Goal: Task Accomplishment & Management: Complete application form

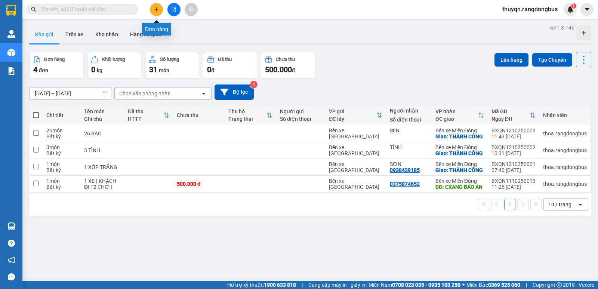
click at [158, 12] on icon "plus" at bounding box center [156, 9] width 5 height 5
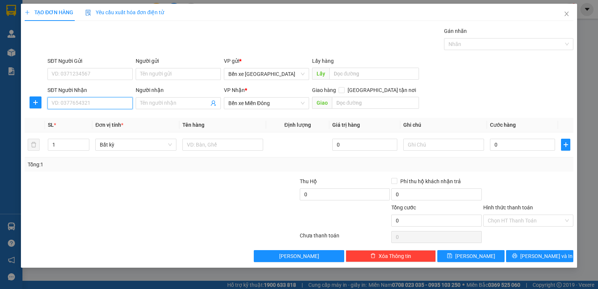
click at [73, 105] on input "SĐT Người Nhận" at bounding box center [89, 103] width 85 height 12
type input "0933957809"
click at [83, 121] on div "0933957809" at bounding box center [90, 118] width 76 height 8
checkbox input "true"
type input "THÀNH CÔNG"
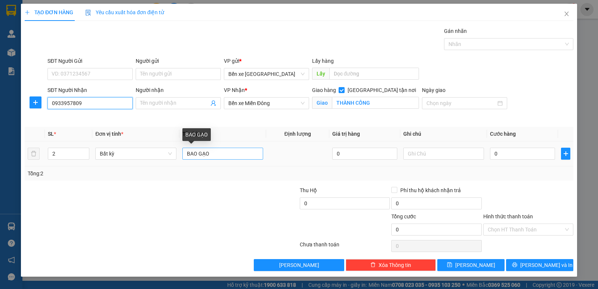
type input "0933957809"
click at [232, 150] on input "BAO GẠO" at bounding box center [222, 154] width 81 height 12
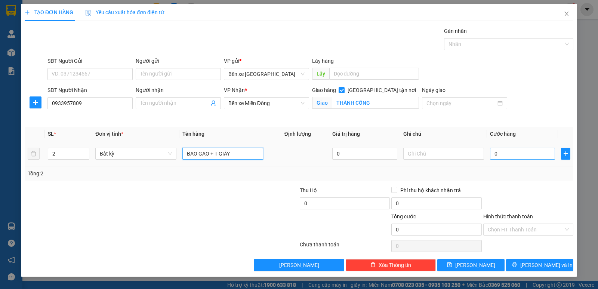
type input "BAO GẠO + T GIẤY"
click at [494, 153] on input "0" at bounding box center [522, 154] width 65 height 12
type input "2"
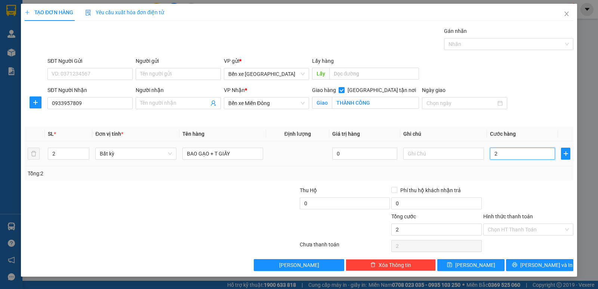
type input "20"
type input "200"
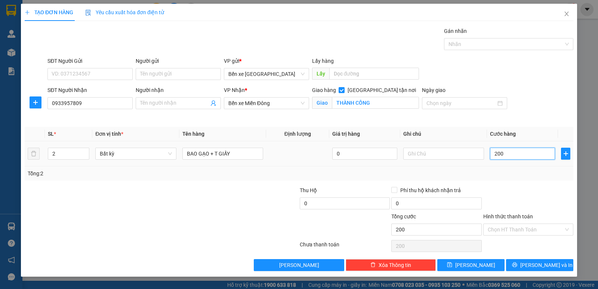
type input "200"
type input "200.000"
click at [512, 168] on div "Tổng: 2" at bounding box center [299, 173] width 548 height 14
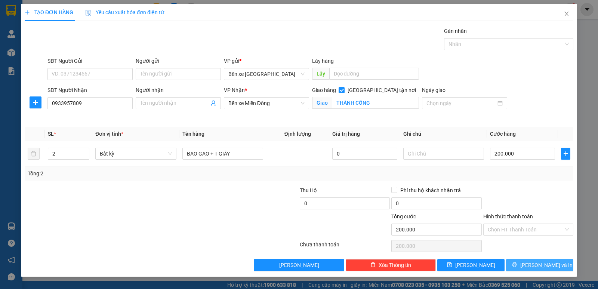
click at [541, 264] on span "[PERSON_NAME] và In" at bounding box center [546, 265] width 52 height 8
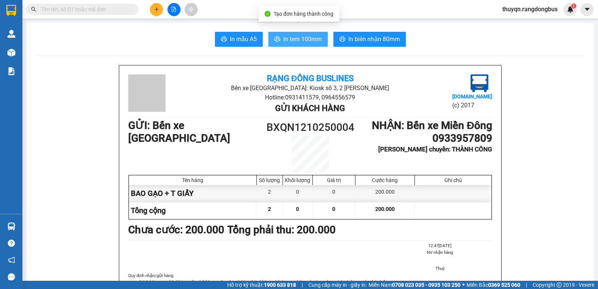
click at [283, 40] on span "In tem 100mm" at bounding box center [302, 38] width 38 height 9
click at [286, 37] on span "In tem 100mm" at bounding box center [302, 38] width 38 height 9
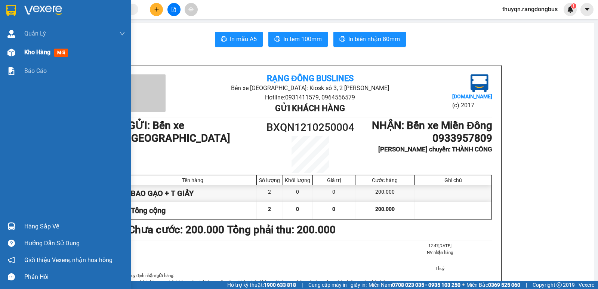
click at [29, 52] on span "Kho hàng" at bounding box center [37, 52] width 26 height 7
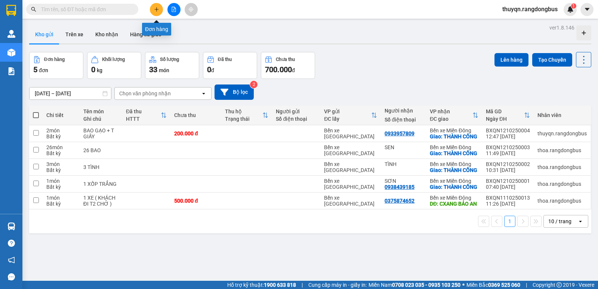
click at [157, 12] on button at bounding box center [156, 9] width 13 height 13
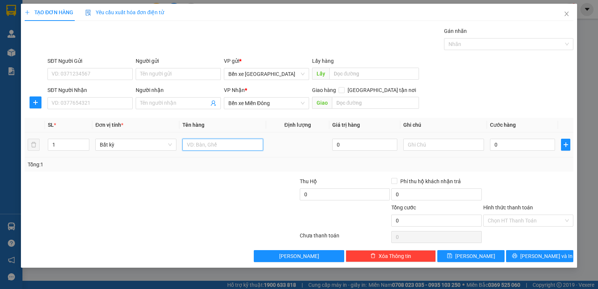
click at [210, 148] on input "text" at bounding box center [222, 145] width 81 height 12
type input "T XỐP"
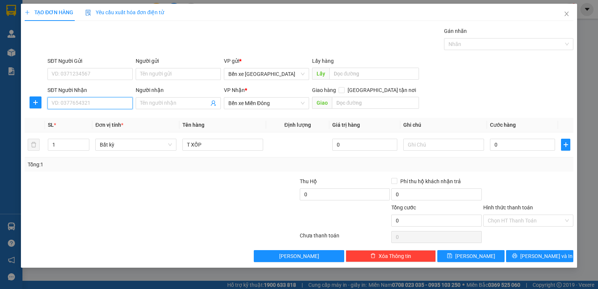
click at [87, 105] on input "SĐT Người Nhận" at bounding box center [89, 103] width 85 height 12
type input "0972959572"
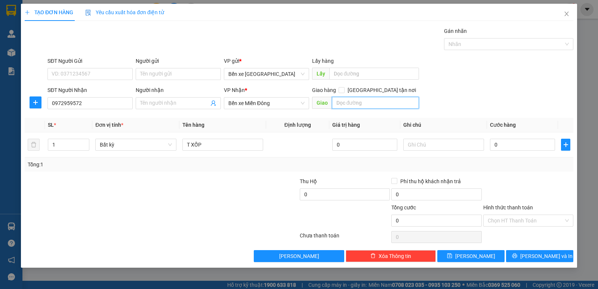
click at [347, 102] on input "text" at bounding box center [375, 103] width 87 height 12
type input "AN SƯƠNG"
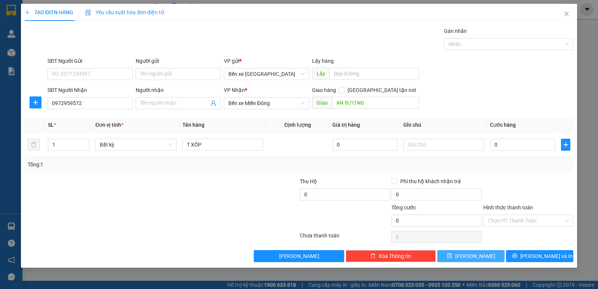
click at [461, 253] on button "[PERSON_NAME]" at bounding box center [470, 256] width 67 height 12
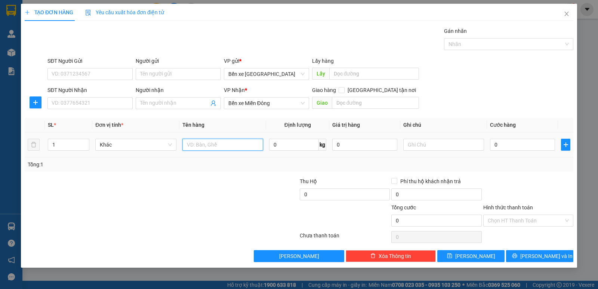
click at [227, 146] on input "text" at bounding box center [222, 145] width 81 height 12
type input "T GIẤY"
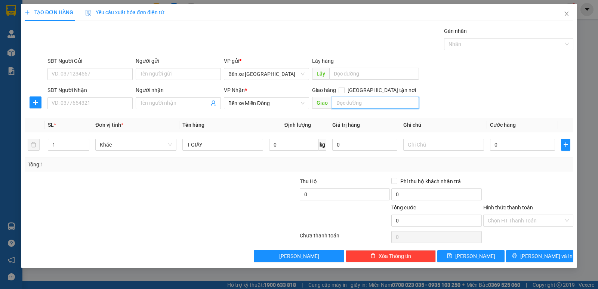
click at [341, 101] on input "text" at bounding box center [375, 103] width 87 height 12
type input "THÀNH CÔNG"
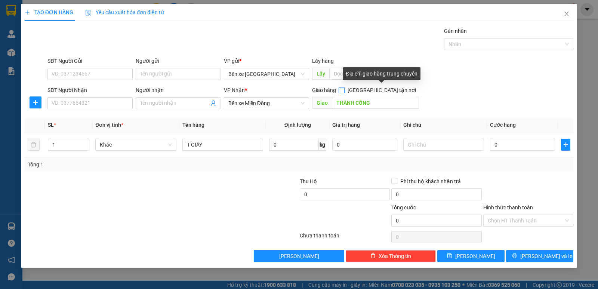
click at [344, 90] on input "[GEOGRAPHIC_DATA] tận nơi" at bounding box center [340, 89] width 5 height 5
checkbox input "true"
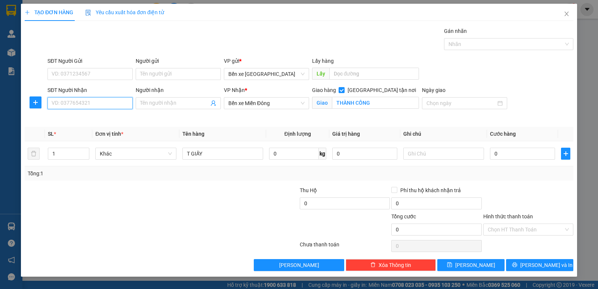
click at [106, 102] on input "SĐT Người Nhận" at bounding box center [89, 103] width 85 height 12
type input "0963259456"
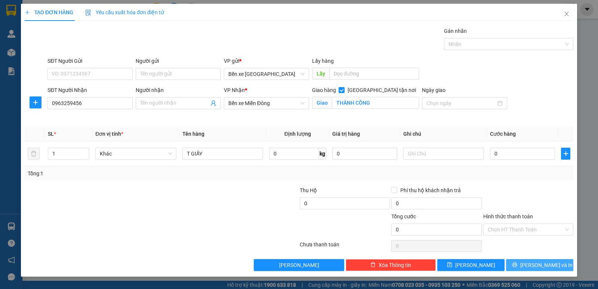
click at [534, 266] on span "[PERSON_NAME] và In" at bounding box center [546, 265] width 52 height 8
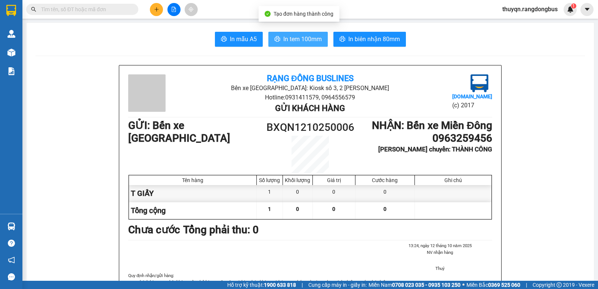
click at [298, 37] on span "In tem 100mm" at bounding box center [302, 38] width 38 height 9
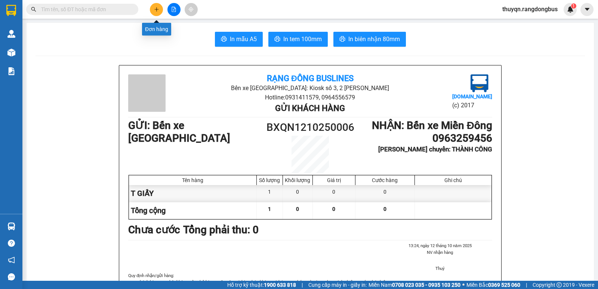
click at [156, 7] on icon "plus" at bounding box center [156, 9] width 5 height 5
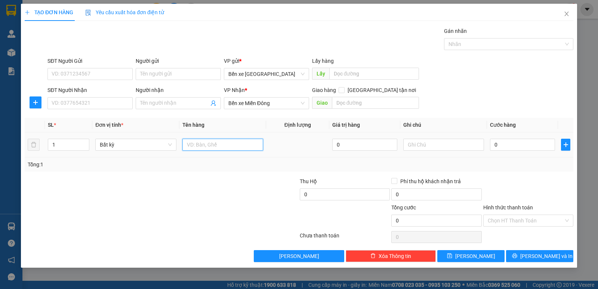
click at [197, 144] on input "text" at bounding box center [222, 145] width 81 height 12
type input "TÚM TỎI"
click at [164, 102] on input "Người nhận" at bounding box center [174, 103] width 69 height 8
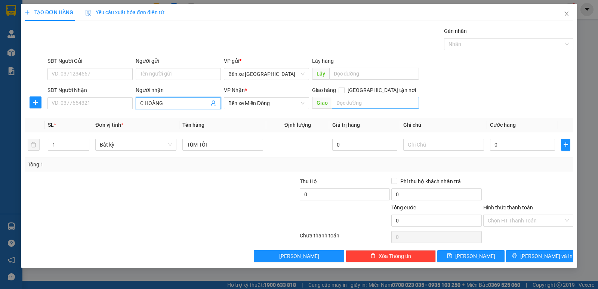
type input "C HOÀNG"
click at [369, 100] on input "text" at bounding box center [375, 103] width 87 height 12
type input "THÀNH CÔNG"
click at [344, 90] on input "[GEOGRAPHIC_DATA] tận nơi" at bounding box center [340, 89] width 5 height 5
checkbox input "true"
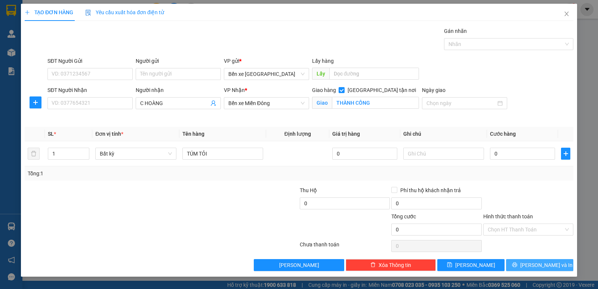
click at [517, 265] on icon "printer" at bounding box center [514, 264] width 5 height 5
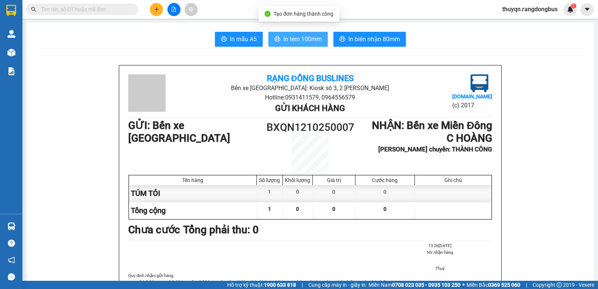
click at [307, 38] on span "In tem 100mm" at bounding box center [302, 38] width 38 height 9
click at [310, 38] on span "In tem 100mm" at bounding box center [302, 38] width 38 height 9
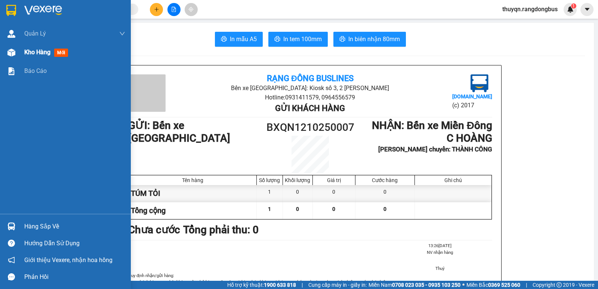
click at [40, 52] on span "Kho hàng" at bounding box center [37, 52] width 26 height 7
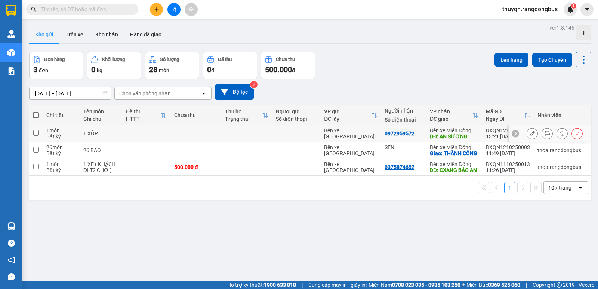
drag, startPoint x: 33, startPoint y: 131, endPoint x: 38, endPoint y: 131, distance: 5.2
click at [35, 131] on input "checkbox" at bounding box center [36, 133] width 6 height 6
checkbox input "true"
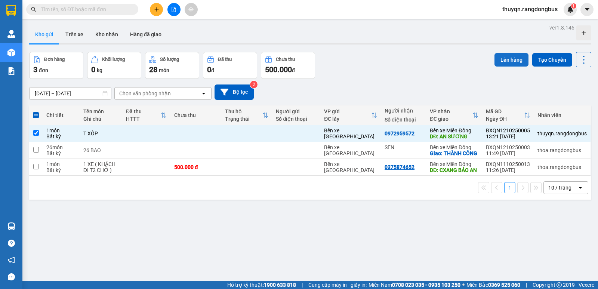
click at [505, 61] on button "Lên hàng" at bounding box center [511, 59] width 34 height 13
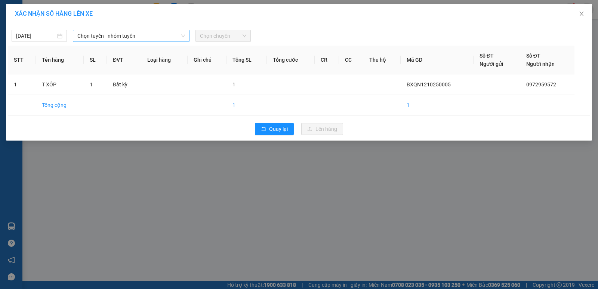
click at [139, 31] on span "Chọn tuyến - nhóm tuyến" at bounding box center [131, 35] width 108 height 11
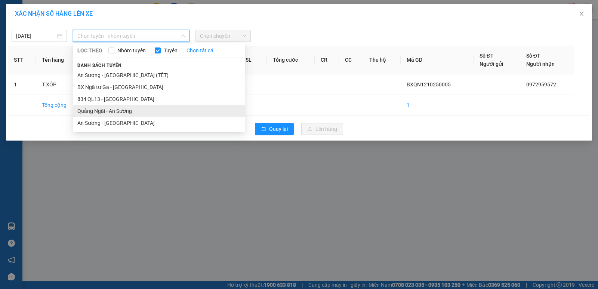
click at [124, 112] on li "Quảng Ngãi - An Sương" at bounding box center [159, 111] width 172 height 12
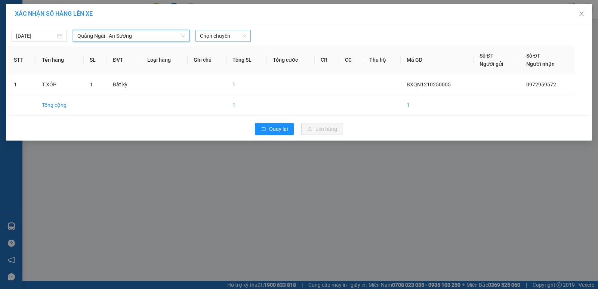
click at [223, 33] on span "Chọn chuyến" at bounding box center [223, 35] width 46 height 11
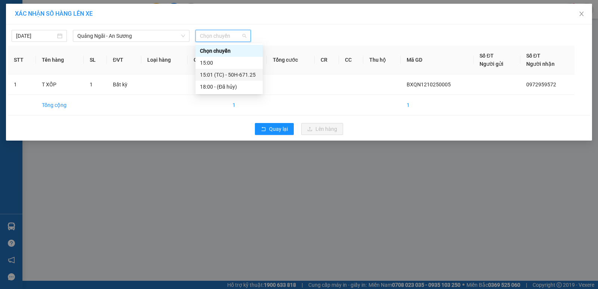
click at [239, 74] on div "15:01 (TC) - 50H-671.25" at bounding box center [229, 75] width 58 height 8
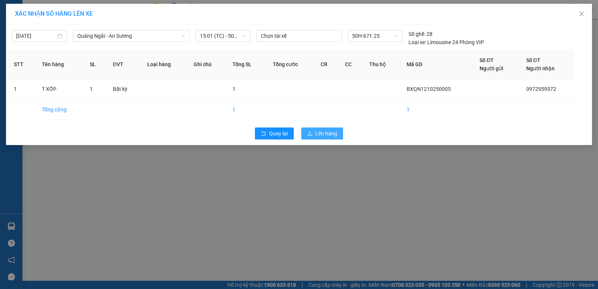
click at [321, 133] on span "Lên hàng" at bounding box center [326, 133] width 22 height 8
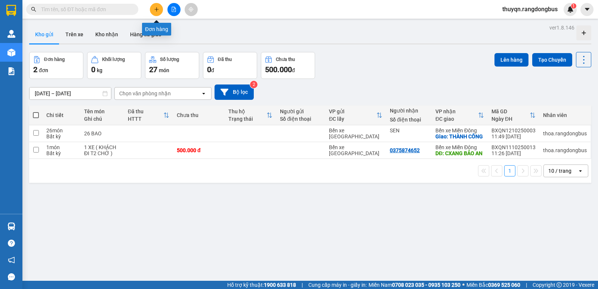
click at [154, 10] on icon "plus" at bounding box center [156, 9] width 5 height 5
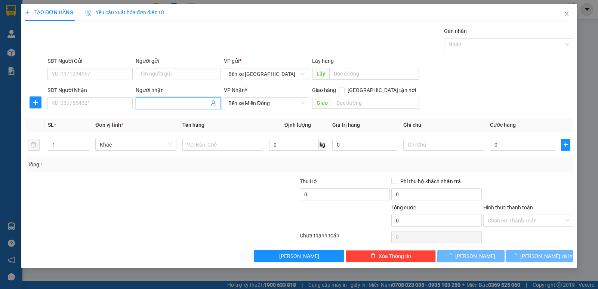
click at [161, 102] on input "Người nhận" at bounding box center [174, 103] width 69 height 8
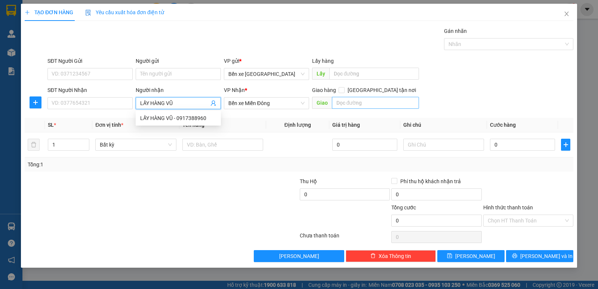
type input "LẤY HÀNG VŨ"
click at [348, 100] on input "text" at bounding box center [375, 103] width 87 height 12
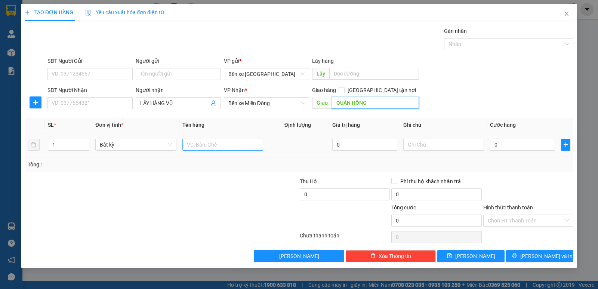
type input "QUÁN HỒNG"
click at [197, 147] on input "text" at bounding box center [222, 145] width 81 height 12
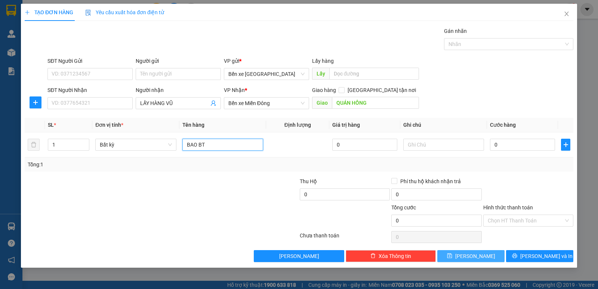
type input "BAO BT"
click at [475, 252] on span "[PERSON_NAME]" at bounding box center [475, 256] width 40 height 8
click at [209, 140] on input "text" at bounding box center [222, 145] width 81 height 12
type input "T XỐP"
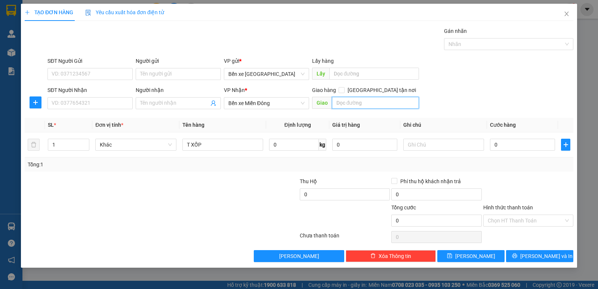
click at [345, 99] on input "text" at bounding box center [375, 103] width 87 height 12
type input "AN SƯƠNG"
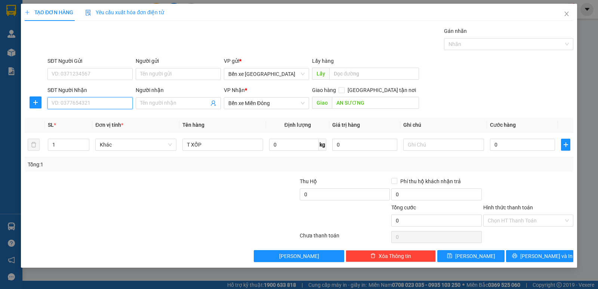
click at [112, 104] on input "SĐT Người Nhận" at bounding box center [89, 103] width 85 height 12
type input "0328820469"
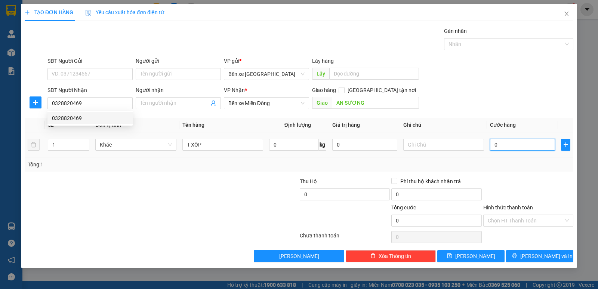
click at [495, 142] on input "0" at bounding box center [522, 145] width 65 height 12
type input "5"
type input "50"
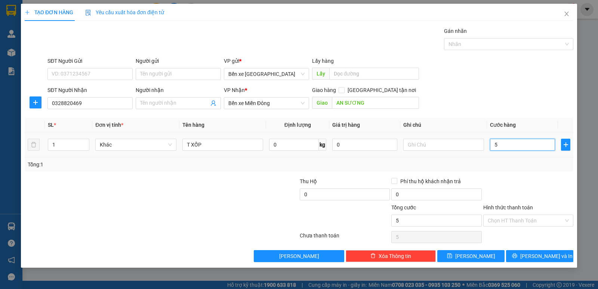
type input "50"
type input "50.000"
click at [503, 162] on div "Tổng: 1" at bounding box center [299, 164] width 542 height 8
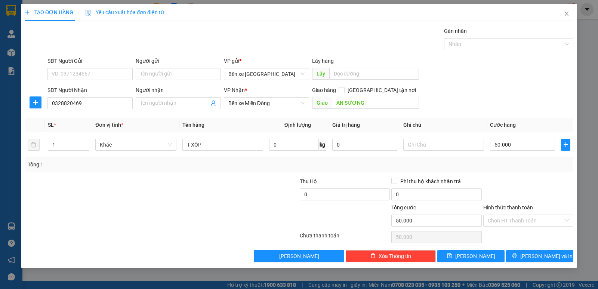
click at [505, 209] on label "Hình thức thanh toán" at bounding box center [508, 207] width 50 height 6
click at [505, 215] on input "Hình thức thanh toán" at bounding box center [525, 220] width 76 height 11
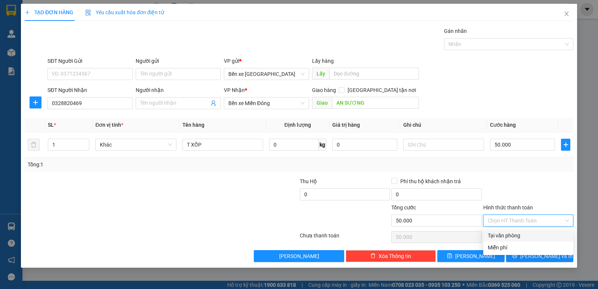
click at [508, 238] on div "Tại văn phòng" at bounding box center [527, 235] width 81 height 8
type input "0"
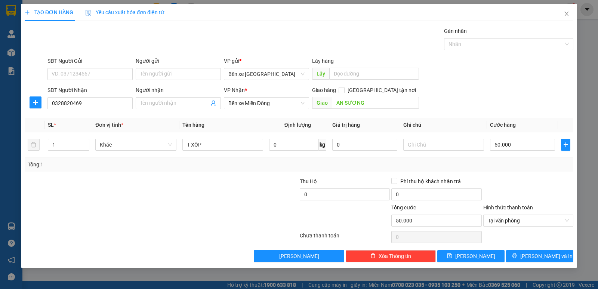
click at [549, 262] on div "TẠO ĐƠN HÀNG Yêu cầu xuất hóa đơn điện tử Transit Pickup Surcharge Ids Transit …" at bounding box center [299, 136] width 556 height 264
click at [517, 256] on icon "printer" at bounding box center [514, 255] width 5 height 5
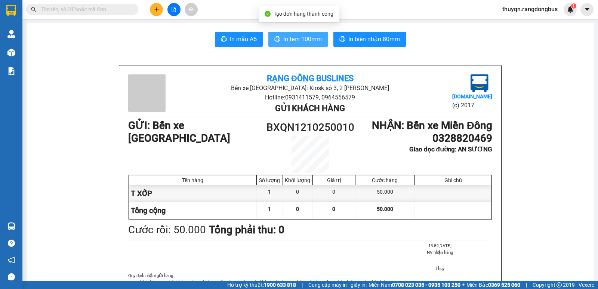
click at [300, 40] on span "In tem 100mm" at bounding box center [302, 38] width 38 height 9
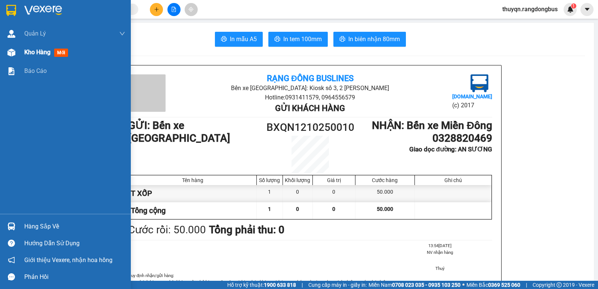
click at [38, 50] on span "Kho hàng" at bounding box center [37, 52] width 26 height 7
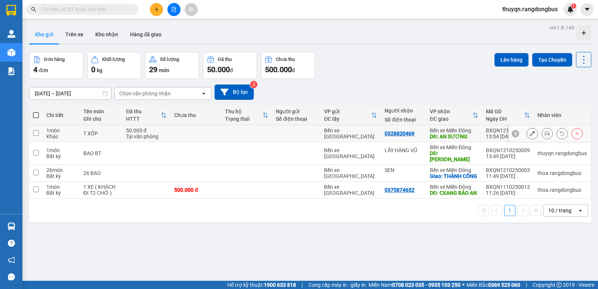
click at [35, 133] on input "checkbox" at bounding box center [36, 133] width 6 height 6
checkbox input "true"
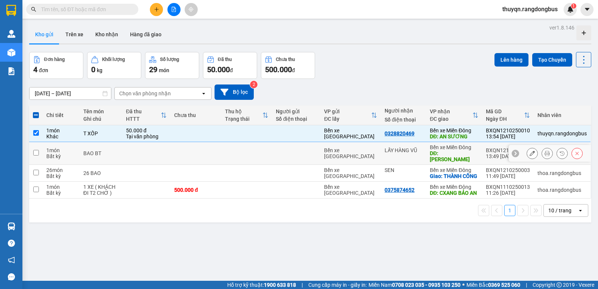
click at [38, 150] on input "checkbox" at bounding box center [36, 153] width 6 height 6
checkbox input "true"
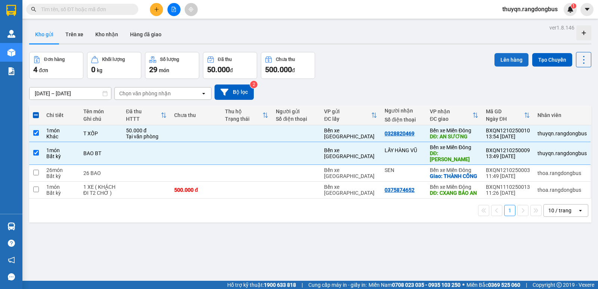
click at [508, 62] on button "Lên hàng" at bounding box center [511, 59] width 34 height 13
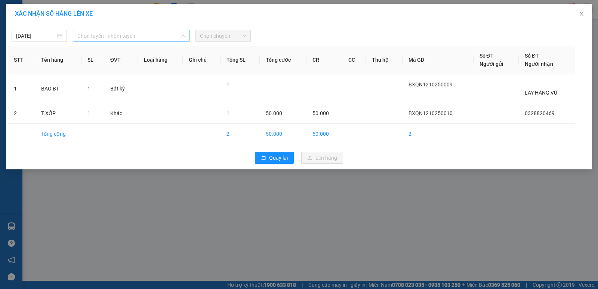
click at [143, 35] on span "Chọn tuyến - nhóm tuyến" at bounding box center [131, 35] width 108 height 11
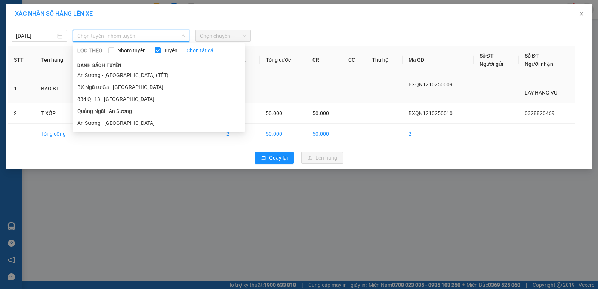
drag, startPoint x: 106, startPoint y: 110, endPoint x: 142, endPoint y: 91, distance: 40.1
click at [111, 105] on li "Quảng Ngãi - An Sương" at bounding box center [159, 111] width 172 height 12
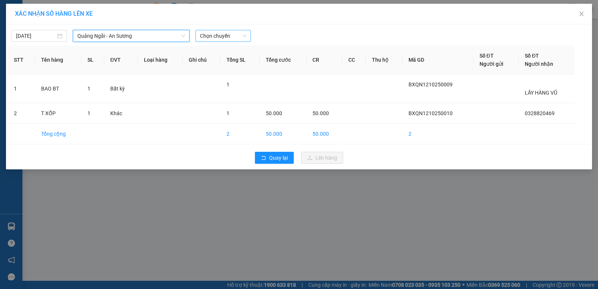
click at [213, 36] on span "Chọn chuyến" at bounding box center [223, 35] width 46 height 11
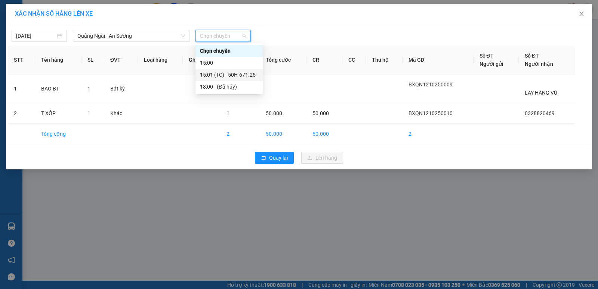
click at [249, 75] on div "15:01 (TC) - 50H-671.25" at bounding box center [229, 75] width 58 height 8
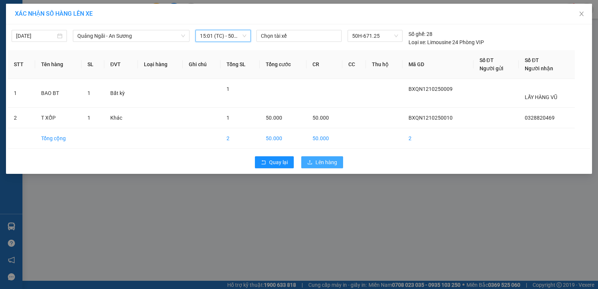
click at [326, 160] on span "Lên hàng" at bounding box center [326, 162] width 22 height 8
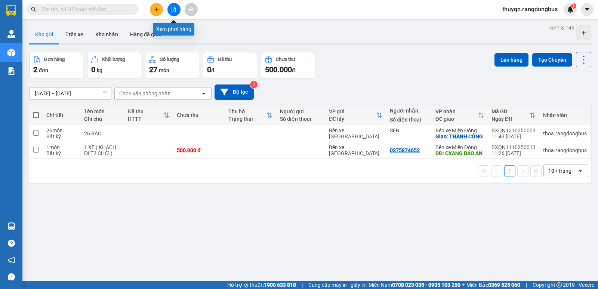
click at [173, 9] on icon "file-add" at bounding box center [173, 9] width 5 height 5
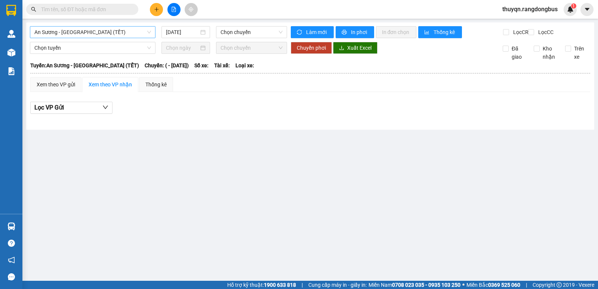
click at [85, 31] on span "An Sương - [GEOGRAPHIC_DATA] (TẾT)" at bounding box center [92, 32] width 117 height 11
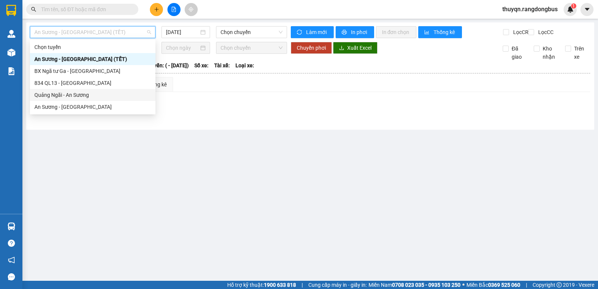
click at [67, 95] on div "Quảng Ngãi - An Sương" at bounding box center [92, 95] width 117 height 8
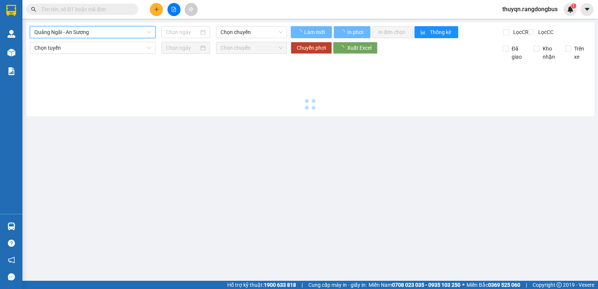
type input "[DATE]"
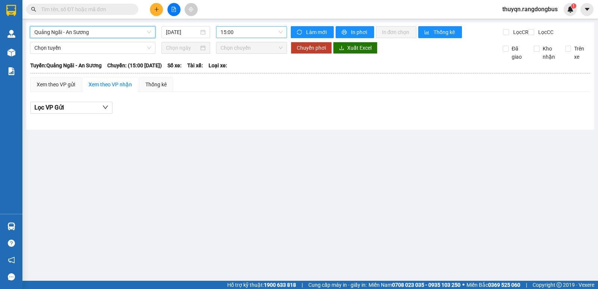
click at [238, 32] on span "15:00" at bounding box center [251, 32] width 62 height 11
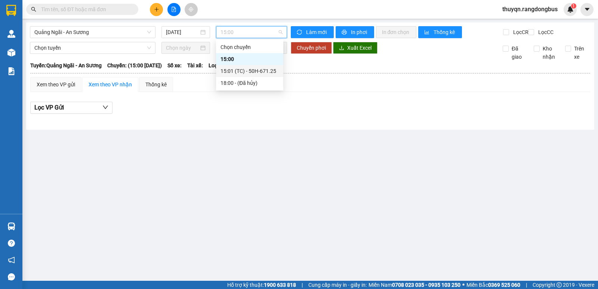
click at [252, 74] on div "15:01 (TC) - 50H-671.25" at bounding box center [249, 71] width 58 height 8
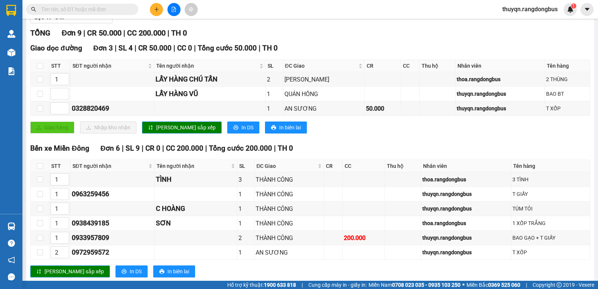
scroll to position [77, 0]
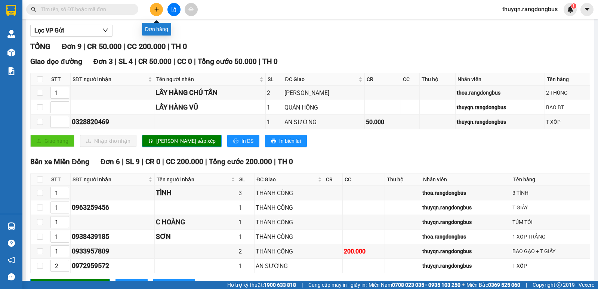
click at [155, 10] on icon "plus" at bounding box center [156, 9] width 5 height 5
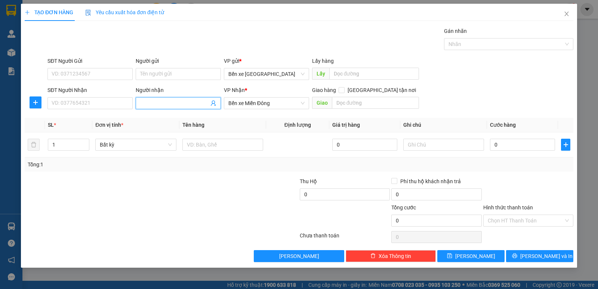
click at [152, 105] on input "Người nhận" at bounding box center [174, 103] width 69 height 8
type input "LẤY HÀNG PHÚC"
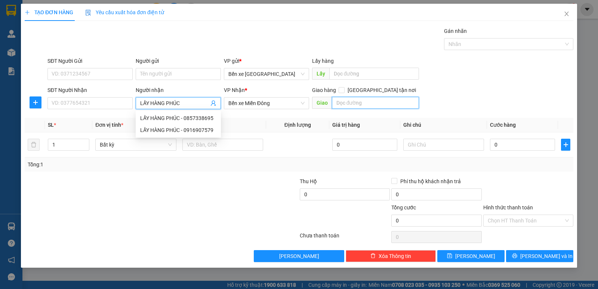
click at [344, 104] on input "text" at bounding box center [375, 103] width 87 height 12
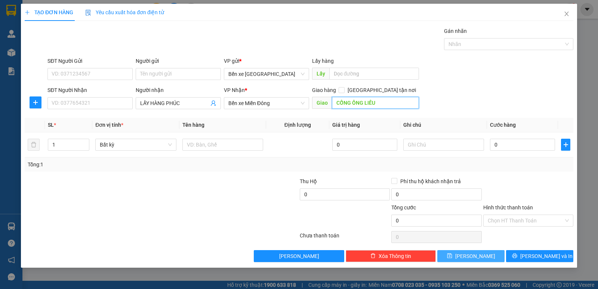
type input "CỐNG ÔNG LIẾU"
click at [468, 255] on button "[PERSON_NAME]" at bounding box center [470, 256] width 67 height 12
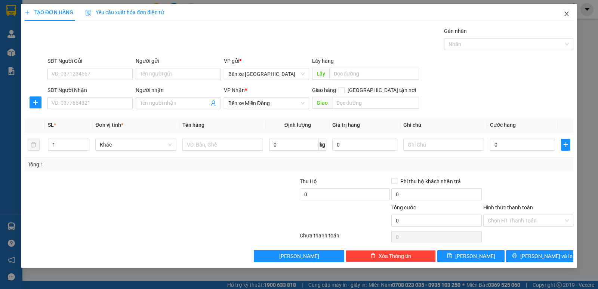
click at [567, 15] on icon "close" at bounding box center [566, 14] width 4 height 4
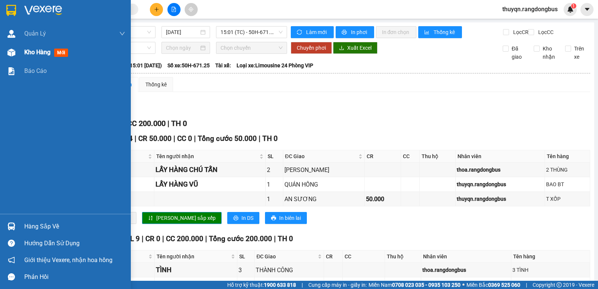
click at [37, 50] on span "Kho hàng" at bounding box center [37, 52] width 26 height 7
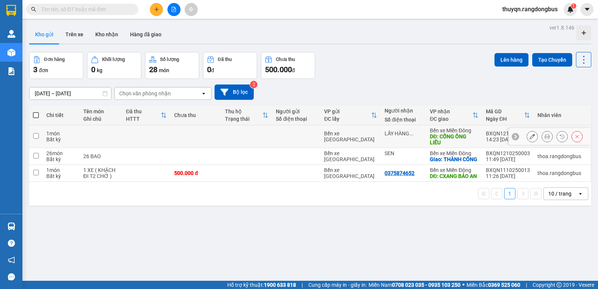
click at [35, 134] on input "checkbox" at bounding box center [36, 136] width 6 height 6
checkbox input "true"
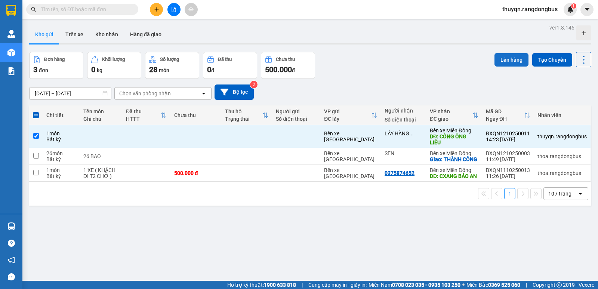
click at [501, 59] on button "Lên hàng" at bounding box center [511, 59] width 34 height 13
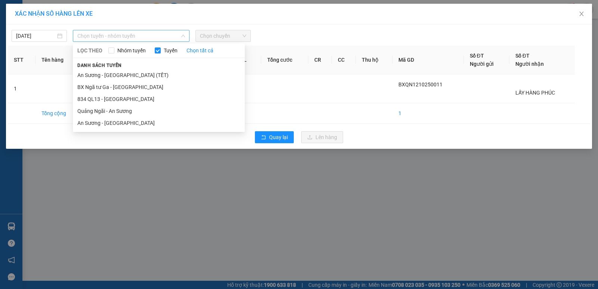
click at [123, 34] on span "Chọn tuyến - nhóm tuyến" at bounding box center [131, 35] width 108 height 11
click at [108, 110] on li "Quảng Ngãi - An Sương" at bounding box center [159, 111] width 172 height 12
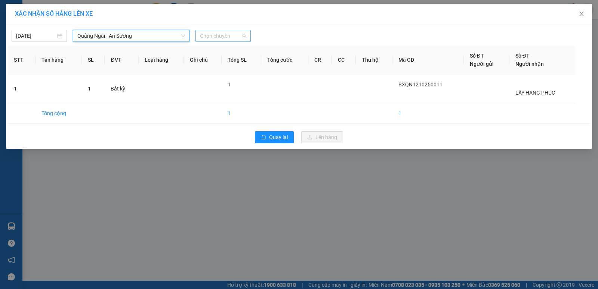
click at [225, 38] on span "Chọn chuyến" at bounding box center [223, 35] width 46 height 11
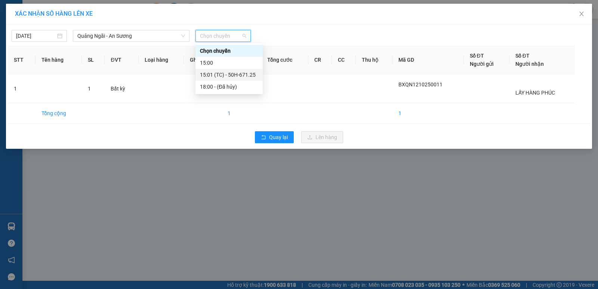
click at [238, 75] on div "15:01 (TC) - 50H-671.25" at bounding box center [229, 75] width 58 height 8
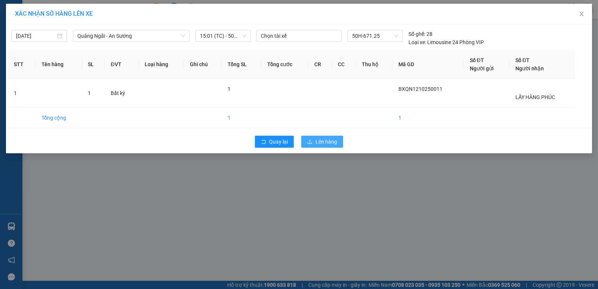
click at [324, 139] on span "Lên hàng" at bounding box center [326, 141] width 22 height 8
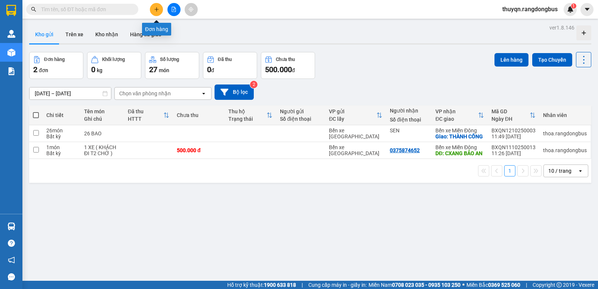
click at [155, 11] on icon "plus" at bounding box center [156, 9] width 5 height 5
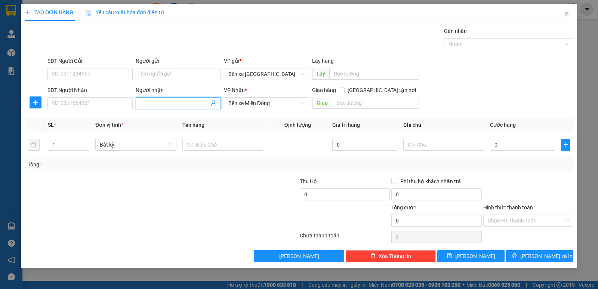
click at [165, 102] on input "Người nhận" at bounding box center [174, 103] width 69 height 8
type input "LẤY HÀNG HÀ"
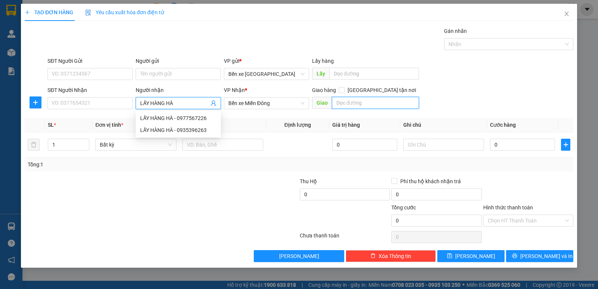
click at [353, 103] on input "text" at bounding box center [375, 103] width 87 height 12
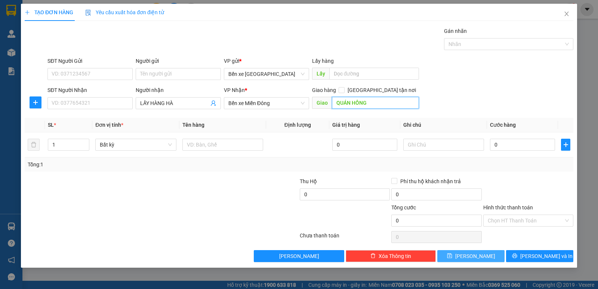
type input "QUÁN HỒNG"
click at [452, 254] on icon "save" at bounding box center [449, 255] width 5 height 5
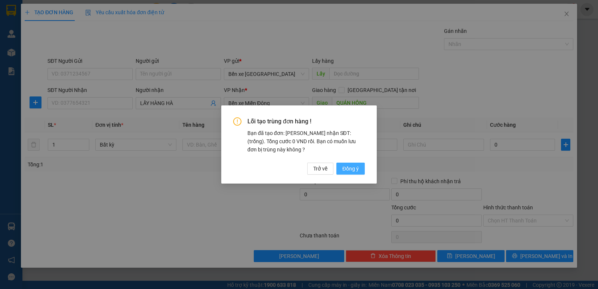
click at [356, 170] on span "Đồng ý" at bounding box center [350, 168] width 16 height 8
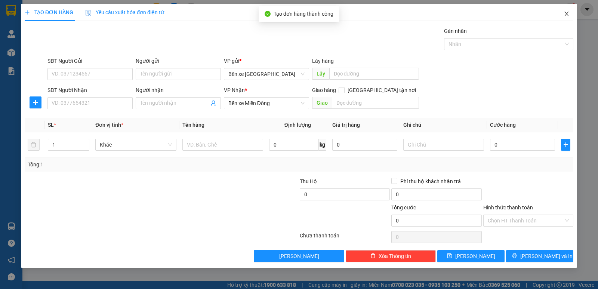
click at [569, 15] on icon "close" at bounding box center [566, 14] width 6 height 6
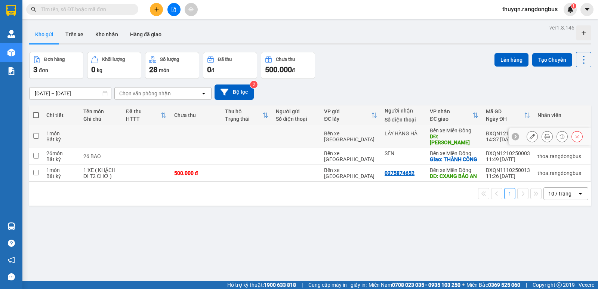
click at [37, 134] on input "checkbox" at bounding box center [36, 136] width 6 height 6
checkbox input "true"
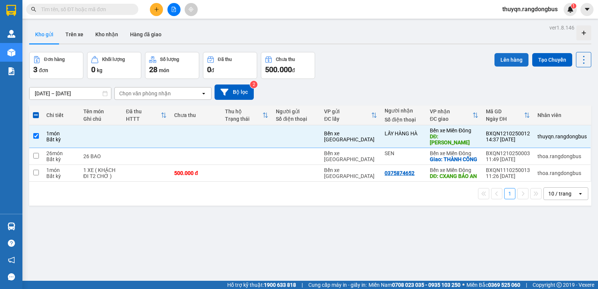
click at [507, 56] on button "Lên hàng" at bounding box center [511, 59] width 34 height 13
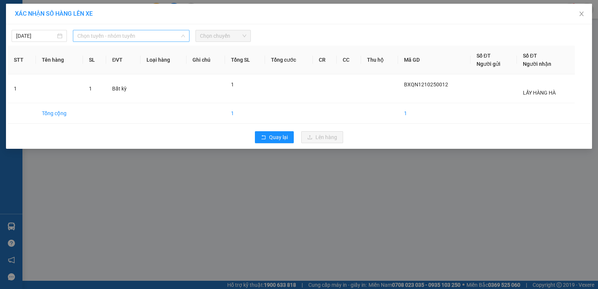
click at [110, 37] on span "Chọn tuyến - nhóm tuyến" at bounding box center [131, 35] width 108 height 11
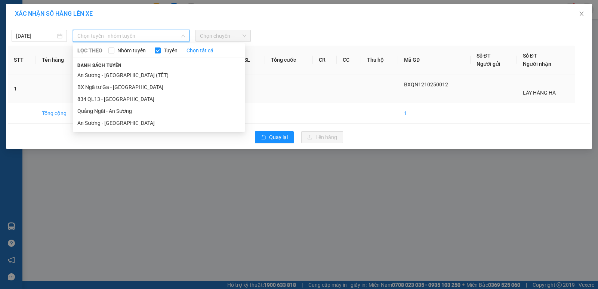
drag, startPoint x: 100, startPoint y: 111, endPoint x: 120, endPoint y: 101, distance: 21.7
click at [104, 109] on li "Quảng Ngãi - An Sương" at bounding box center [159, 111] width 172 height 12
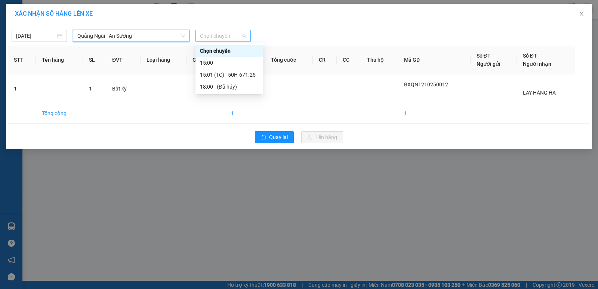
click at [232, 37] on span "Chọn chuyến" at bounding box center [223, 35] width 46 height 11
click at [247, 74] on div "15:01 (TC) - 50H-671.25" at bounding box center [229, 75] width 58 height 8
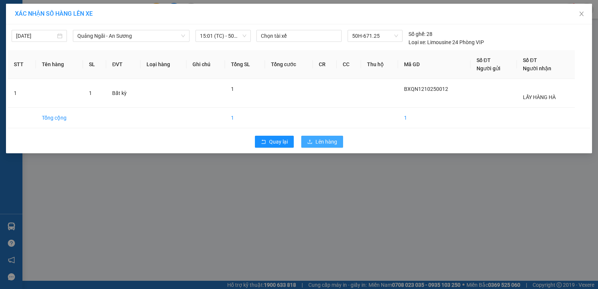
click at [321, 142] on span "Lên hàng" at bounding box center [326, 141] width 22 height 8
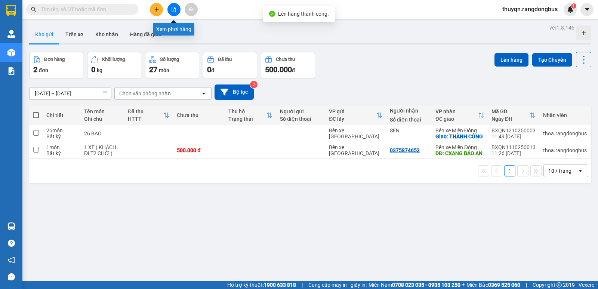
click at [175, 14] on button at bounding box center [173, 9] width 13 height 13
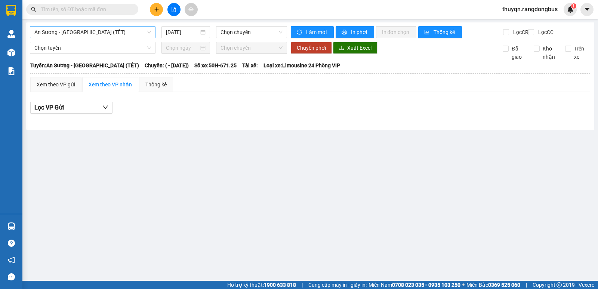
click at [106, 29] on span "An Sương - [GEOGRAPHIC_DATA] (TẾT)" at bounding box center [92, 32] width 117 height 11
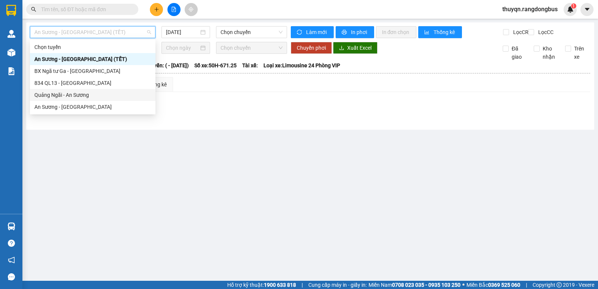
click at [63, 95] on div "Quảng Ngãi - An Sương" at bounding box center [92, 95] width 117 height 8
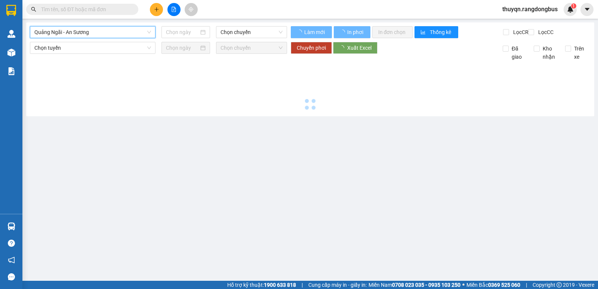
type input "[DATE]"
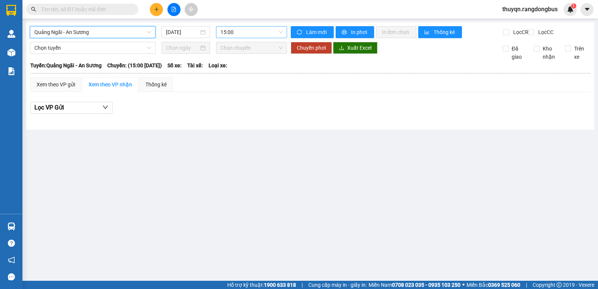
click at [236, 31] on span "15:00" at bounding box center [251, 32] width 62 height 11
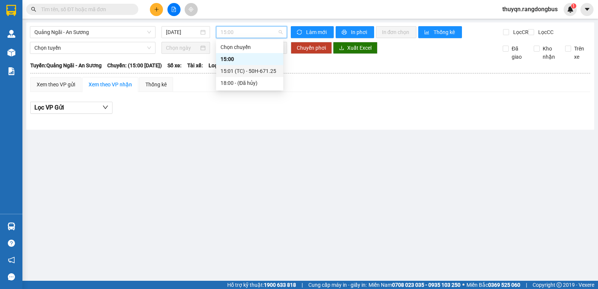
click at [254, 74] on div "15:01 (TC) - 50H-671.25" at bounding box center [249, 71] width 58 height 8
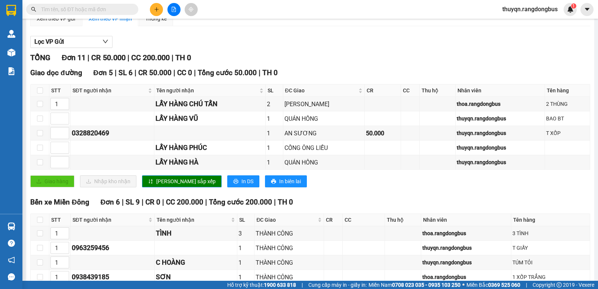
scroll to position [31, 0]
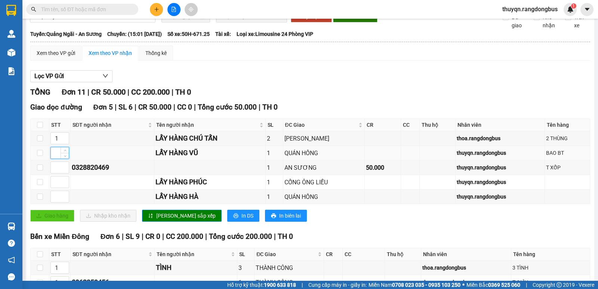
click at [55, 158] on input at bounding box center [60, 152] width 18 height 11
type input "2"
click at [55, 202] on input at bounding box center [60, 196] width 18 height 11
click at [52, 187] on input at bounding box center [60, 181] width 18 height 11
type input "2"
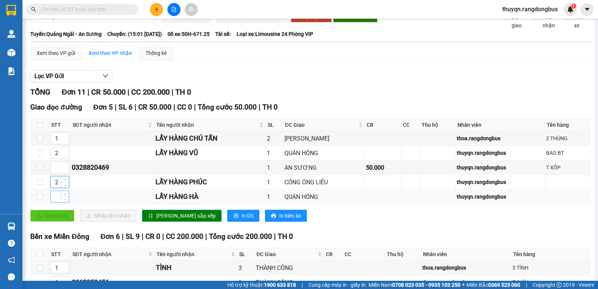
click at [57, 202] on input at bounding box center [60, 196] width 18 height 11
type input "3"
click at [64, 152] on icon "up" at bounding box center [65, 151] width 3 height 3
type input "4"
click at [64, 152] on icon "up" at bounding box center [65, 151] width 3 height 3
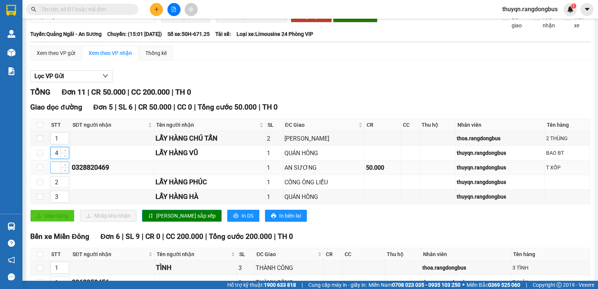
click at [54, 173] on input at bounding box center [60, 167] width 18 height 11
type input "5"
click at [171, 220] on span "[PERSON_NAME] sắp xếp" at bounding box center [185, 215] width 59 height 8
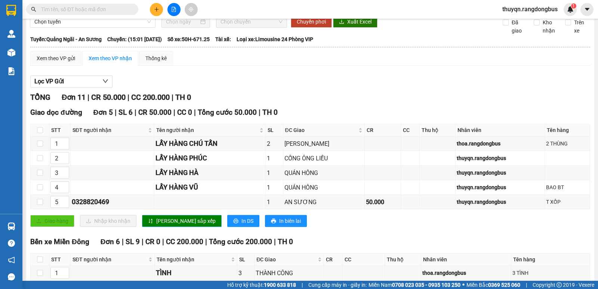
scroll to position [0, 0]
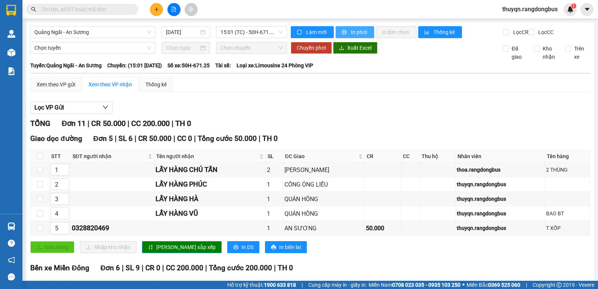
click at [355, 32] on span "In phơi" at bounding box center [359, 32] width 17 height 8
click at [157, 12] on icon "plus" at bounding box center [156, 9] width 5 height 5
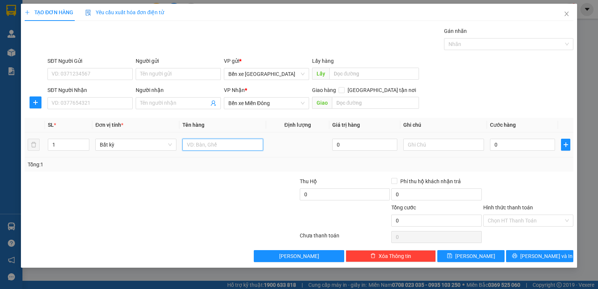
click at [200, 144] on input "text" at bounding box center [222, 145] width 81 height 12
type input "TÚM XANH"
click at [158, 104] on input "Người nhận" at bounding box center [174, 103] width 69 height 8
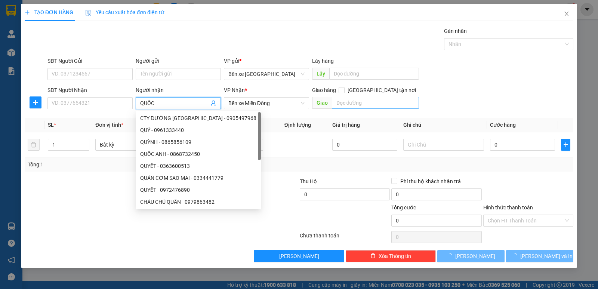
type input "QUỐC"
click at [361, 101] on input "text" at bounding box center [375, 103] width 87 height 12
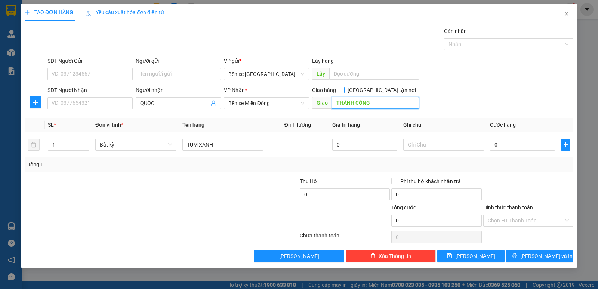
type input "THÀNH CÔNG"
click at [344, 88] on input "[GEOGRAPHIC_DATA] tận nơi" at bounding box center [340, 89] width 5 height 5
checkbox input "true"
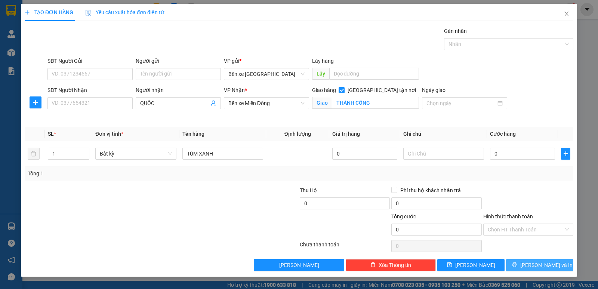
click at [534, 261] on span "[PERSON_NAME] và In" at bounding box center [546, 265] width 52 height 8
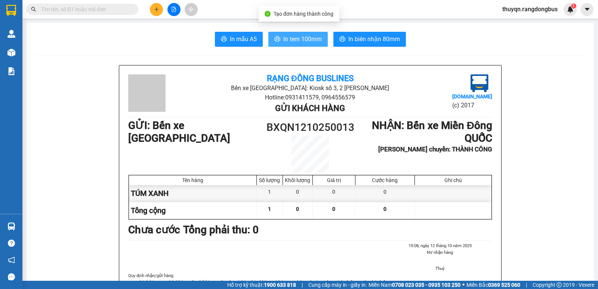
click at [307, 42] on span "In tem 100mm" at bounding box center [302, 38] width 38 height 9
